Goal: Task Accomplishment & Management: Manage account settings

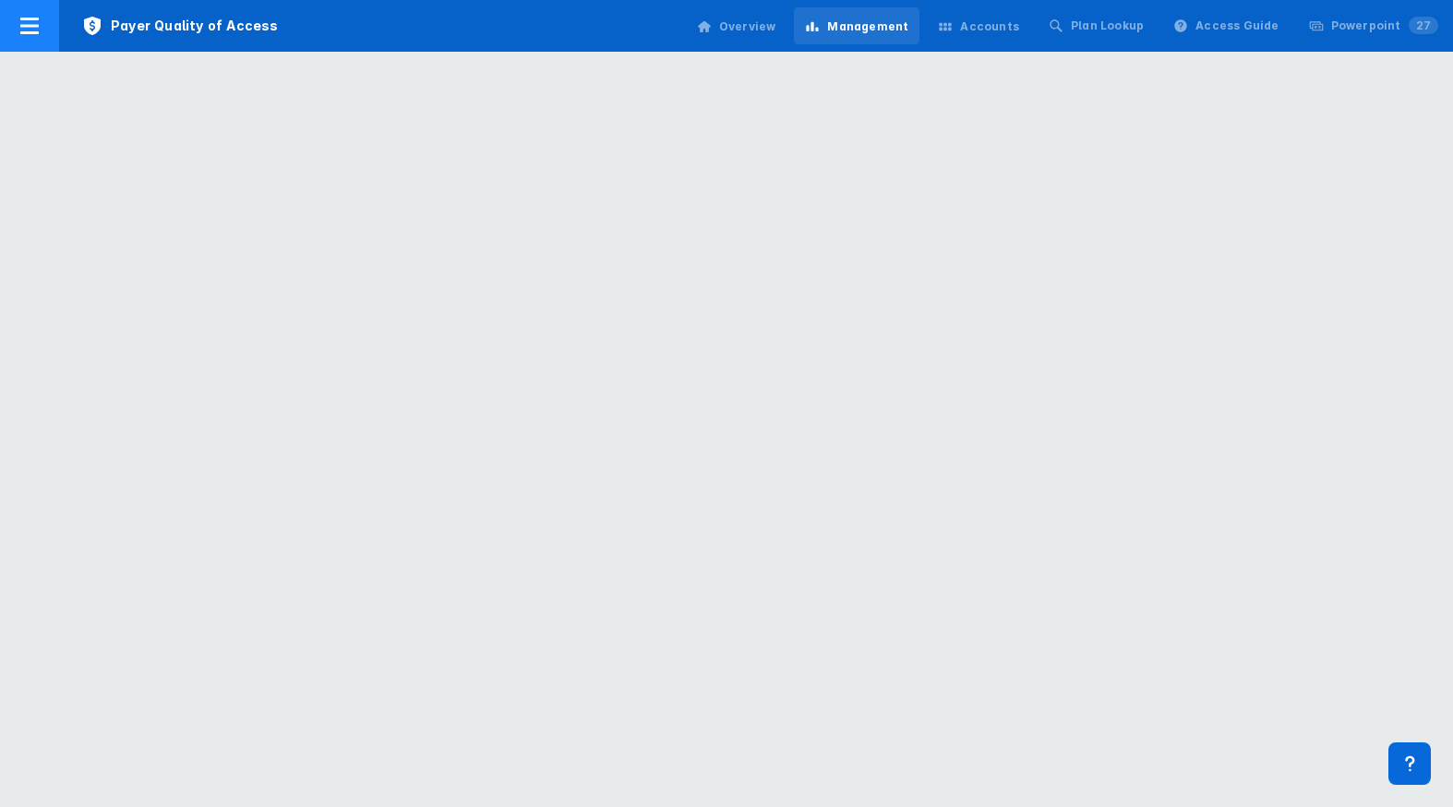
click at [30, 26] on icon at bounding box center [29, 26] width 18 height 17
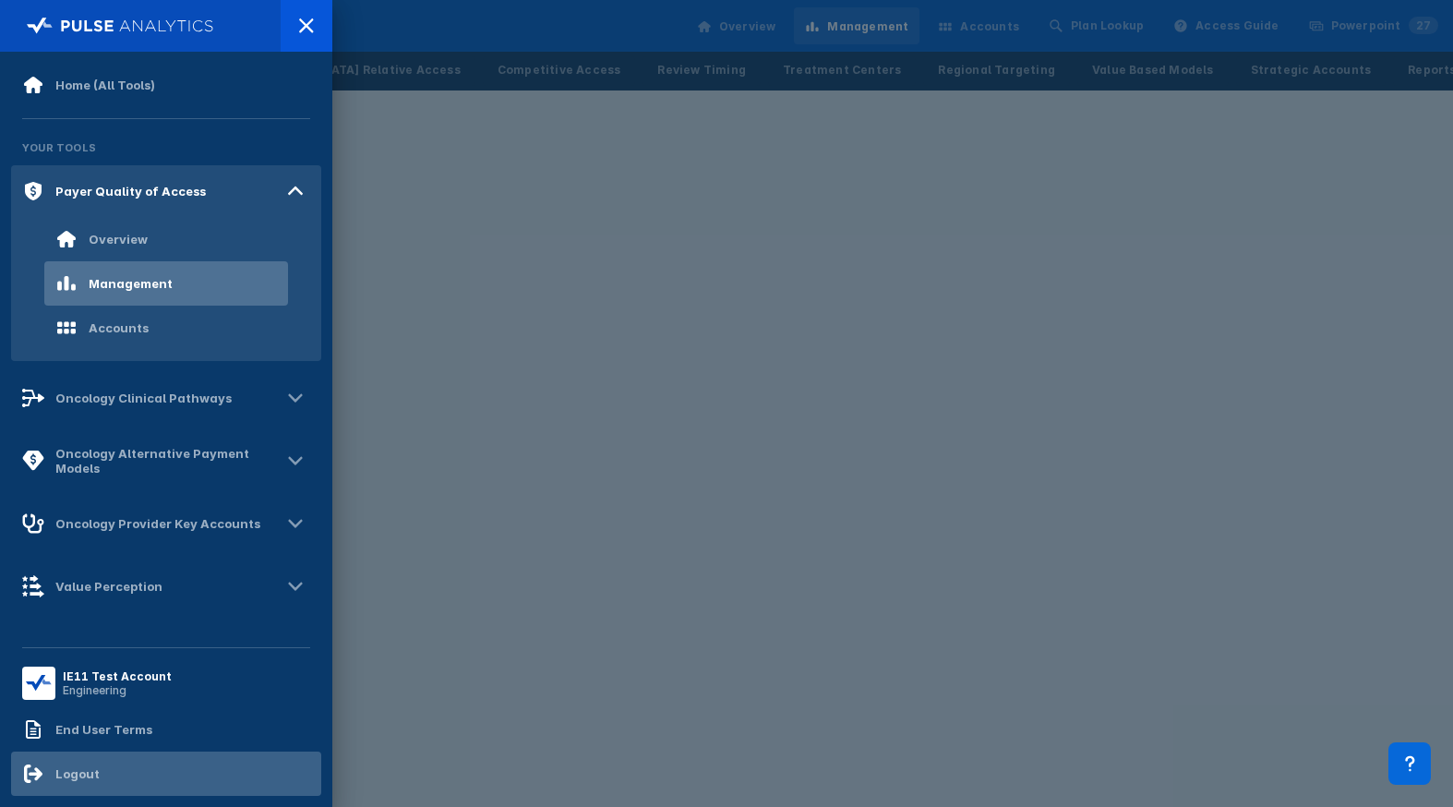
click at [82, 766] on div "Logout" at bounding box center [77, 773] width 44 height 15
